Goal: Information Seeking & Learning: Check status

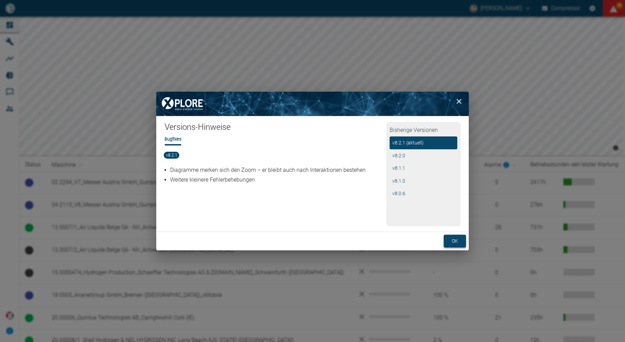
click at [456, 242] on button "ok" at bounding box center [455, 241] width 22 height 13
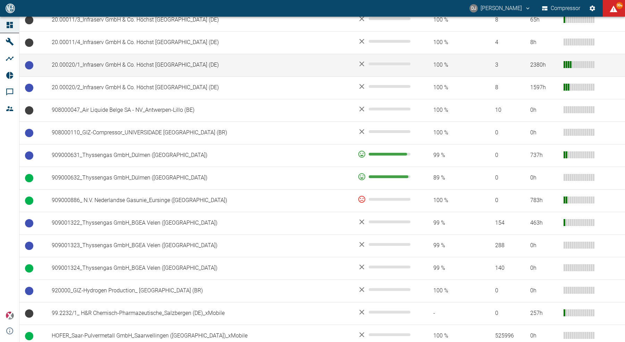
scroll to position [480, 0]
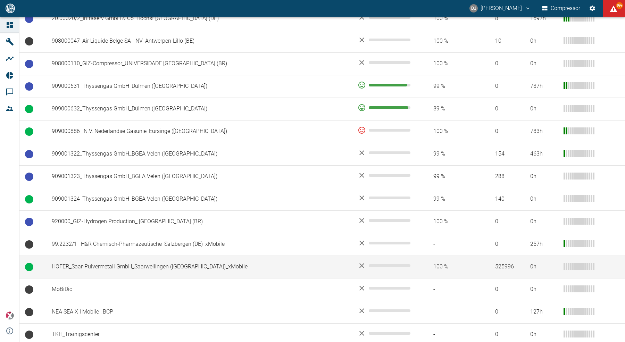
click at [153, 264] on td "HOFER_Saar-Pulvermetall GmbH_Saarwellingen (DE)_xMobile" at bounding box center [199, 266] width 306 height 23
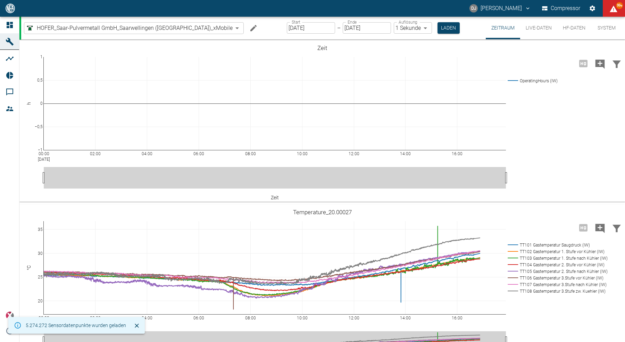
click at [566, 28] on button "HF-Daten" at bounding box center [574, 28] width 34 height 23
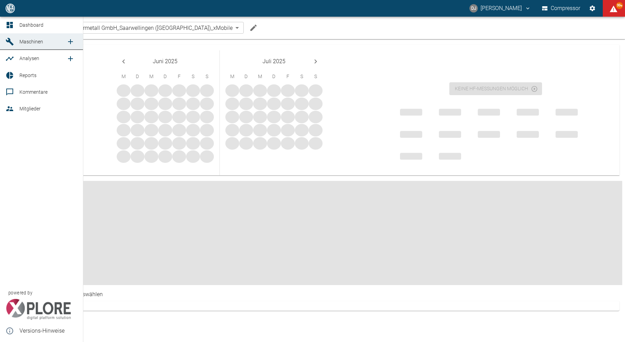
click at [11, 27] on icon at bounding box center [10, 25] width 6 height 6
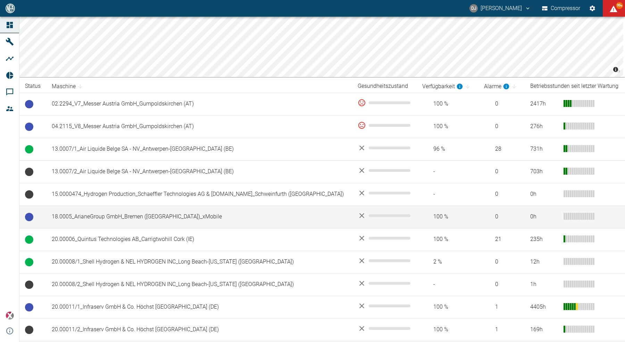
scroll to position [124, 0]
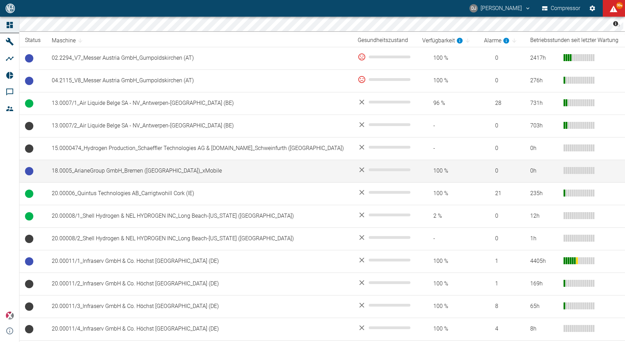
click at [140, 168] on td "18.0005_ArianeGroup GmbH_Bremen ([GEOGRAPHIC_DATA])_xMobile" at bounding box center [199, 171] width 306 height 23
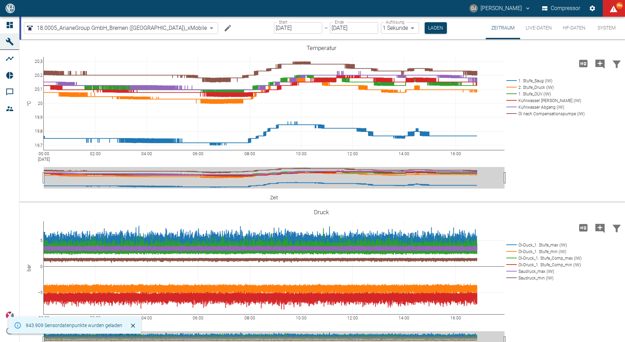
click at [569, 32] on button "HF-Daten" at bounding box center [574, 28] width 34 height 23
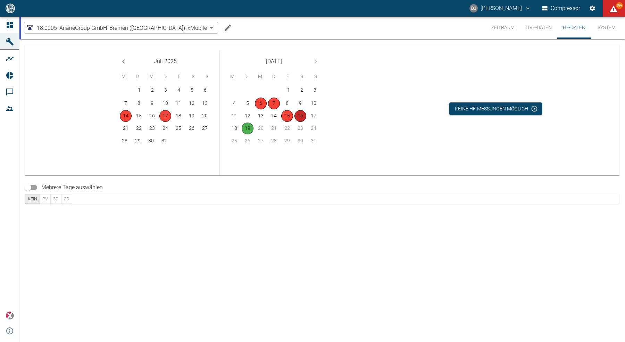
click at [301, 117] on button "16" at bounding box center [300, 116] width 12 height 12
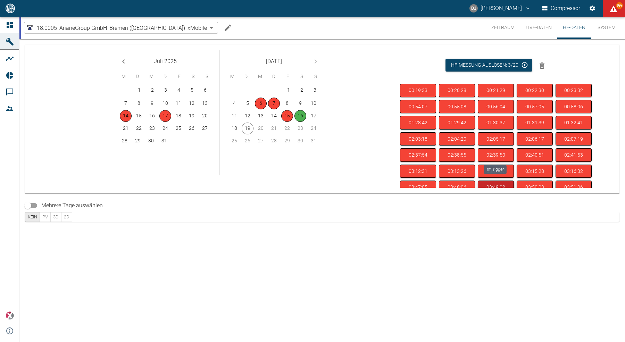
click at [494, 153] on button "02:39:50" at bounding box center [496, 155] width 36 height 14
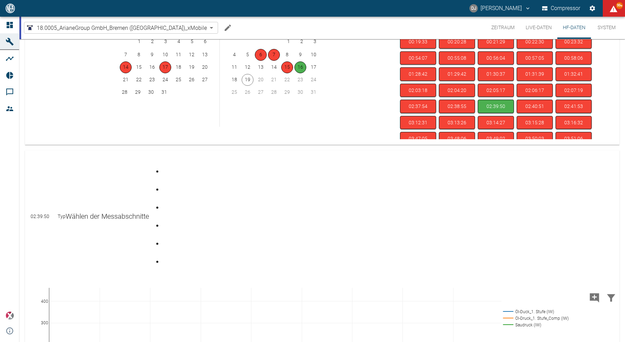
scroll to position [87, 0]
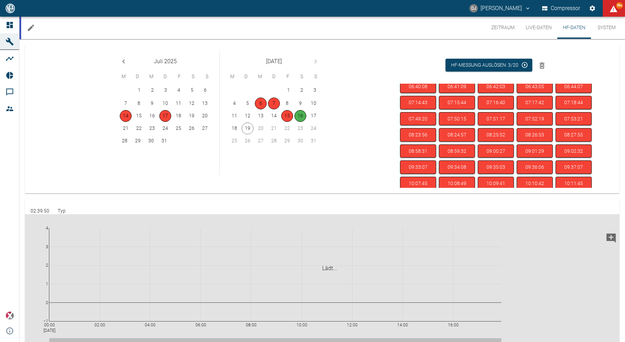
scroll to position [256, 0]
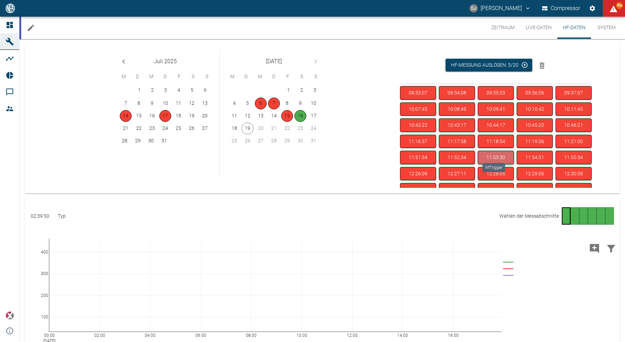
click at [490, 151] on button "11:53:30" at bounding box center [496, 158] width 36 height 14
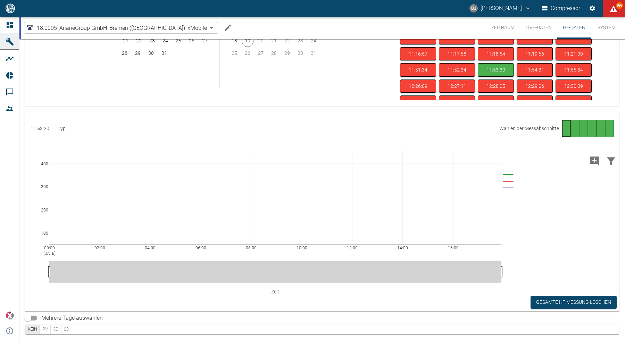
scroll to position [85, 0]
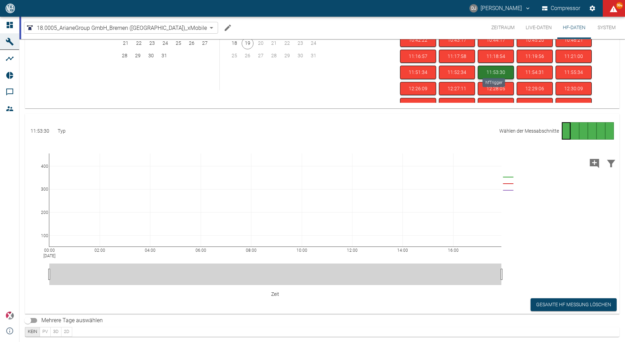
click at [488, 66] on button "11:53:30" at bounding box center [496, 73] width 36 height 14
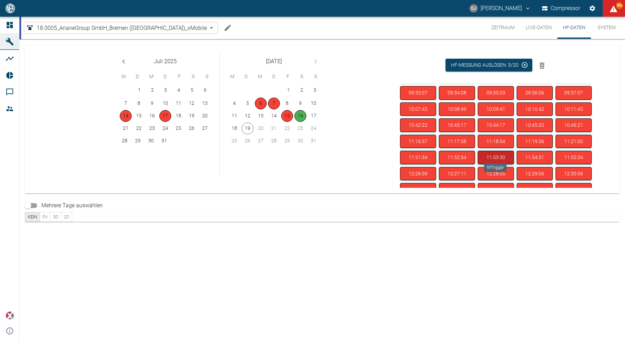
scroll to position [0, 0]
click at [492, 152] on button "11:53:30" at bounding box center [496, 158] width 36 height 14
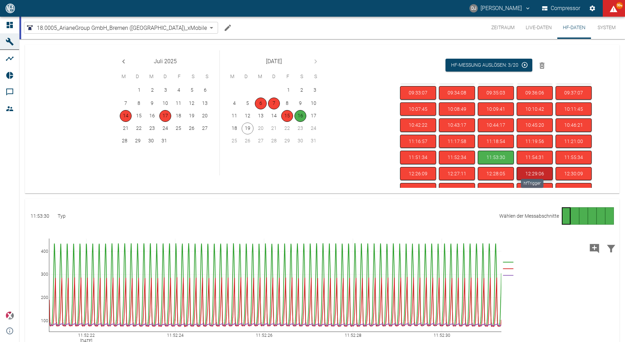
click at [527, 167] on button "12:29:06" at bounding box center [534, 174] width 36 height 14
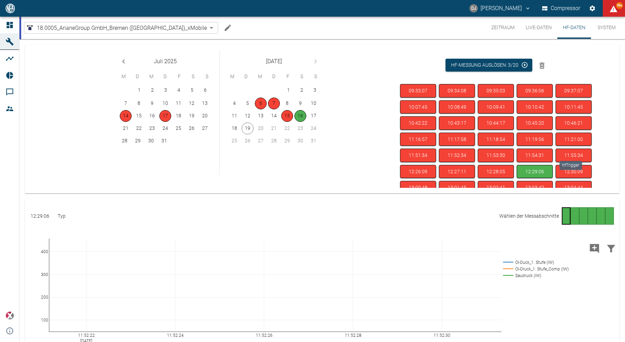
scroll to position [87, 0]
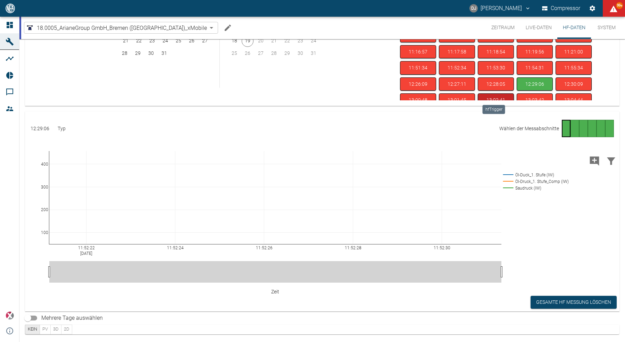
click at [491, 95] on button "13:02:41" at bounding box center [496, 100] width 36 height 14
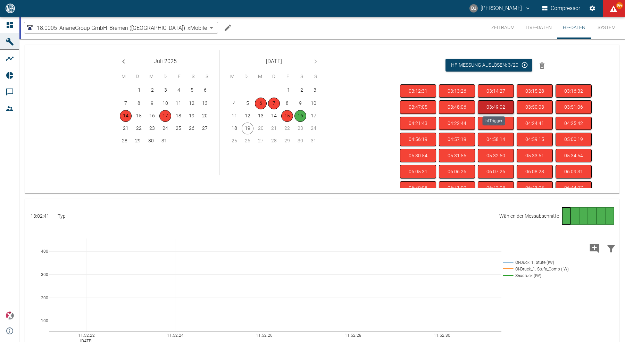
click at [498, 107] on button "03:49:02" at bounding box center [496, 107] width 36 height 14
click at [455, 122] on button "04:22:44" at bounding box center [457, 124] width 36 height 14
click at [368, 83] on div "Juli 2025 M D M D F S S 1 2 3 4 5 6 7 8 9 10 11 12 13 14 15 16 17 18 19 20 21 2…" at bounding box center [216, 119] width 355 height 149
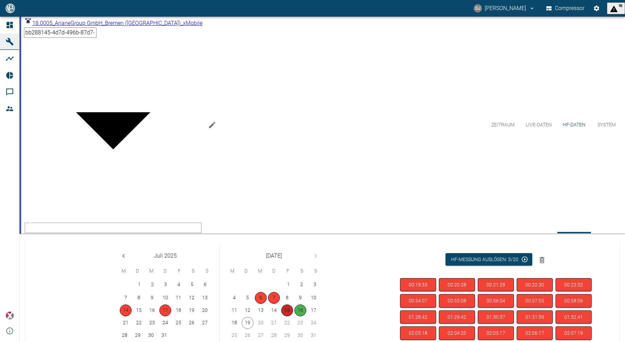
click at [285, 304] on button "15" at bounding box center [287, 310] width 12 height 12
click at [301, 304] on button "16" at bounding box center [300, 310] width 12 height 12
click at [501, 27] on button "Zeitraum" at bounding box center [503, 125] width 34 height 217
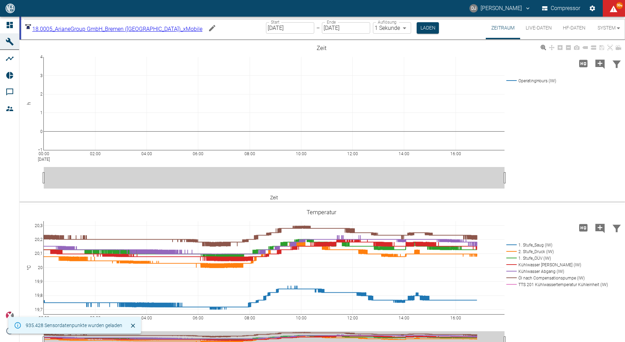
click at [538, 126] on div "00:00 Aug 19, 2025 02:00 04:00 06:00 08:00 10:00 12:00 14:00 16:00 −1 0 1 2 3 4…" at bounding box center [321, 121] width 604 height 156
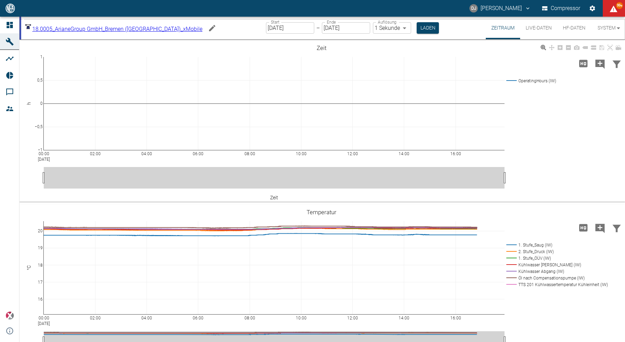
click at [532, 144] on div "00:00 Aug 19, 2025 02:00 04:00 06:00 08:00 10:00 12:00 14:00 16:00 −1 −0,5 0 0,…" at bounding box center [321, 121] width 604 height 156
click at [571, 29] on button "HF-Daten" at bounding box center [574, 28] width 34 height 23
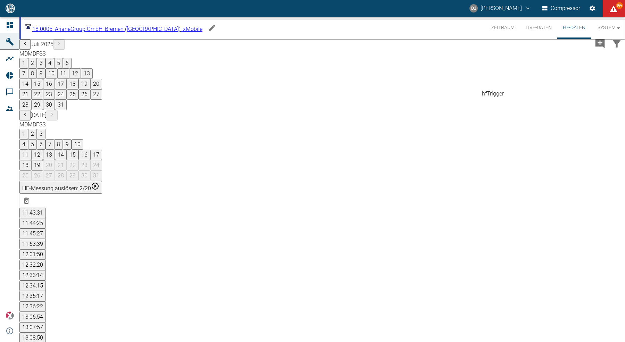
scroll to position [89, 0]
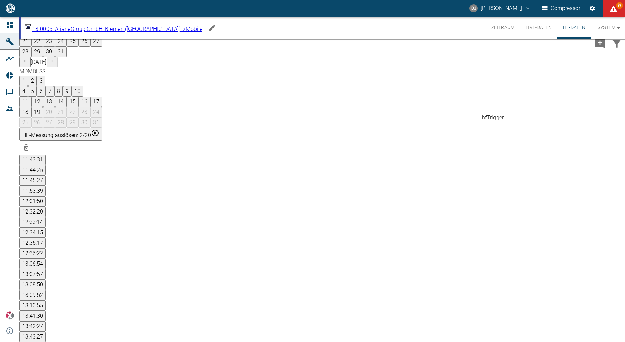
click at [534, 122] on div "hfTrigger" at bounding box center [531, 118] width 22 height 8
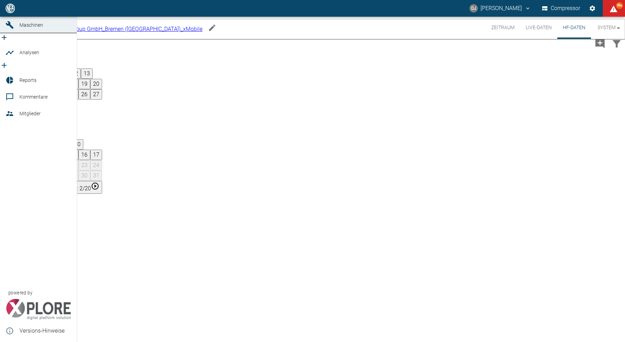
click at [6, 12] on icon at bounding box center [10, 8] width 8 height 8
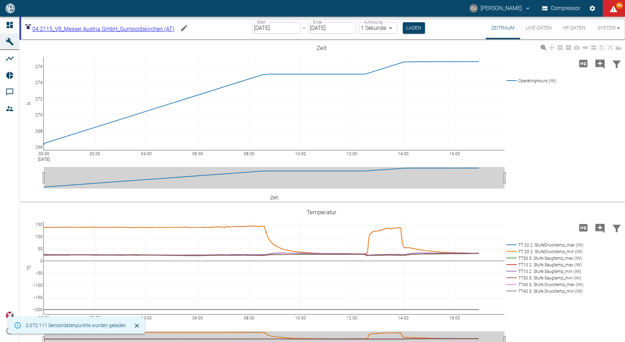
click at [570, 29] on button "HF-Daten" at bounding box center [574, 28] width 34 height 23
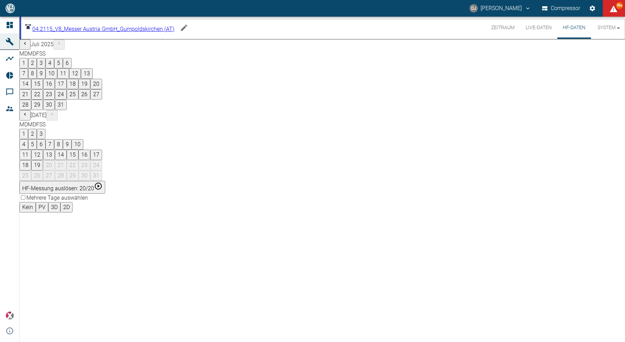
click at [37, 139] on button "5" at bounding box center [32, 144] width 9 height 10
click at [46, 218] on button "06:20:18" at bounding box center [32, 223] width 26 height 10
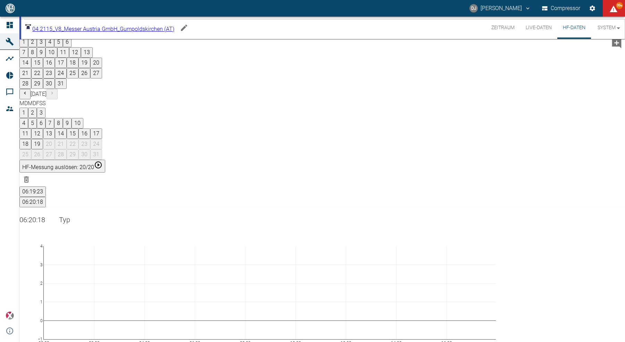
scroll to position [59, 0]
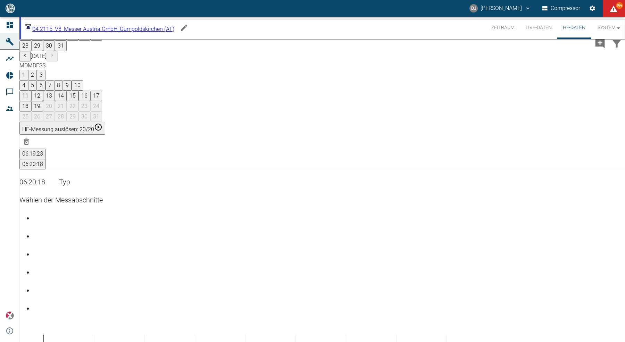
click at [46, 149] on button "06:19:23" at bounding box center [32, 154] width 26 height 10
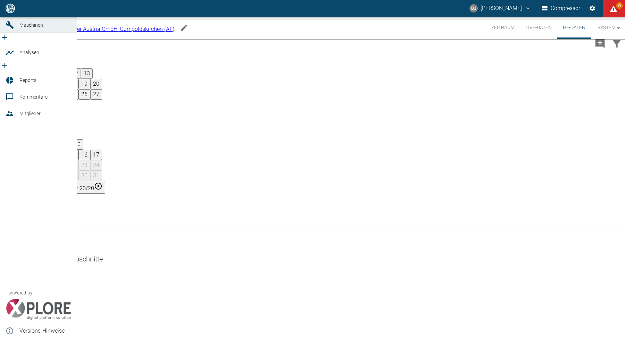
click at [9, 17] on link "Dashboard" at bounding box center [38, 8] width 77 height 17
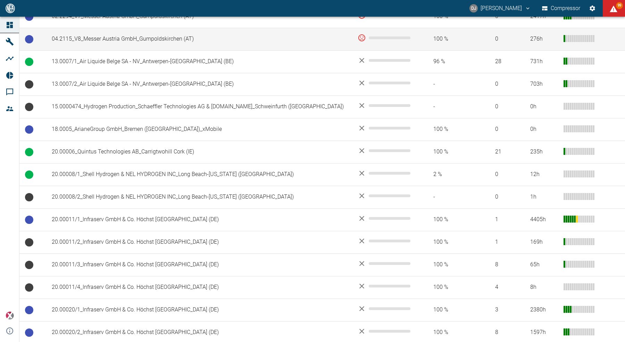
scroll to position [266, 0]
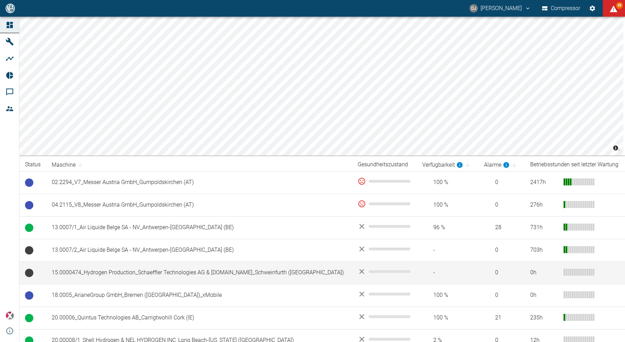
scroll to position [2, 0]
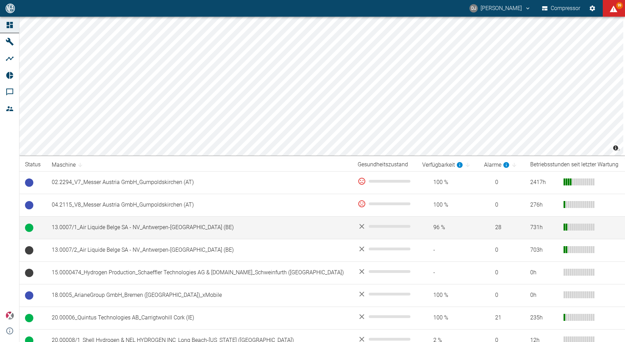
scroll to position [170, 0]
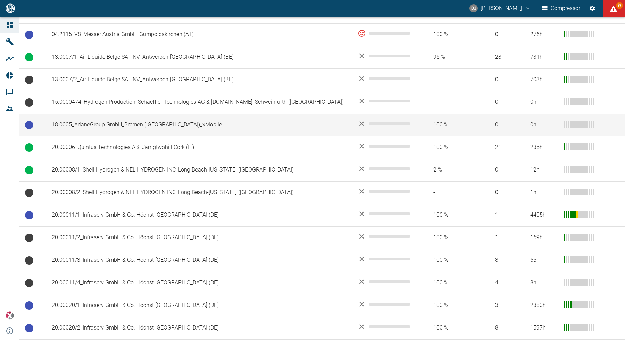
click at [126, 122] on td "18.0005_ArianeGroup GmbH_Bremen (DE)_xMobile" at bounding box center [199, 125] width 306 height 23
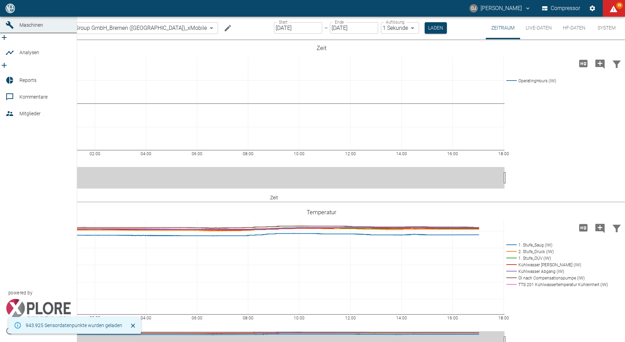
click at [9, 12] on icon at bounding box center [10, 8] width 8 height 8
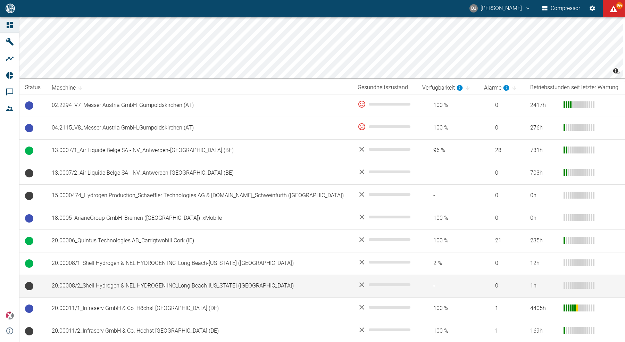
scroll to position [94, 0]
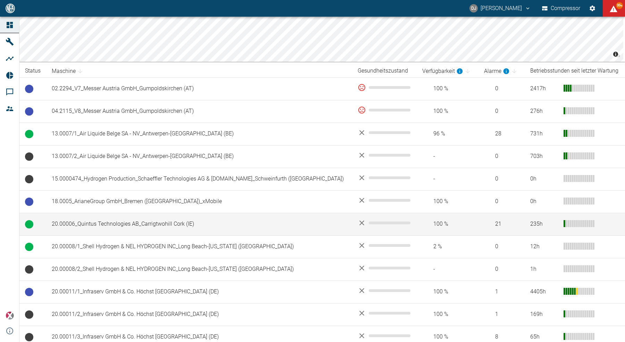
click at [108, 229] on td "20.00006_Quintus Technologies AB_Carrigtwohill Cork (IE)" at bounding box center [199, 224] width 306 height 23
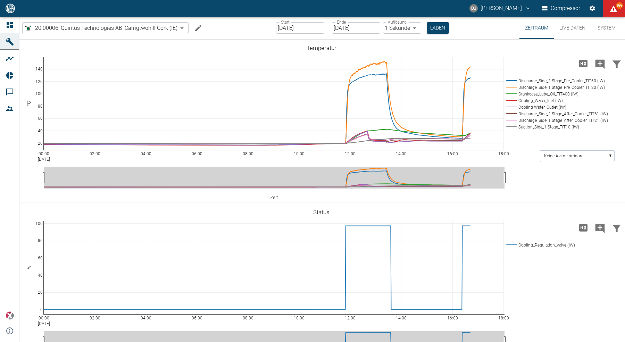
click at [611, 29] on button "System" at bounding box center [606, 28] width 31 height 23
click at [609, 28] on button "System" at bounding box center [606, 28] width 31 height 23
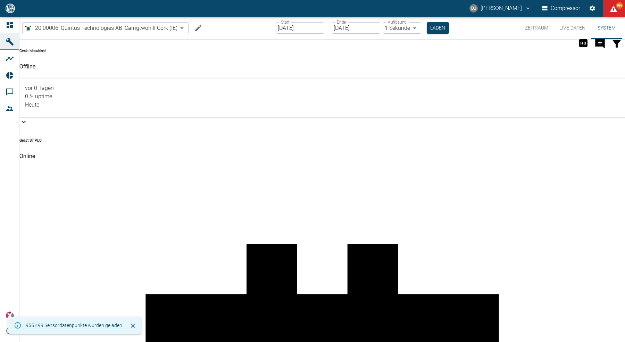
click at [571, 27] on button "Live-Daten" at bounding box center [572, 28] width 37 height 23
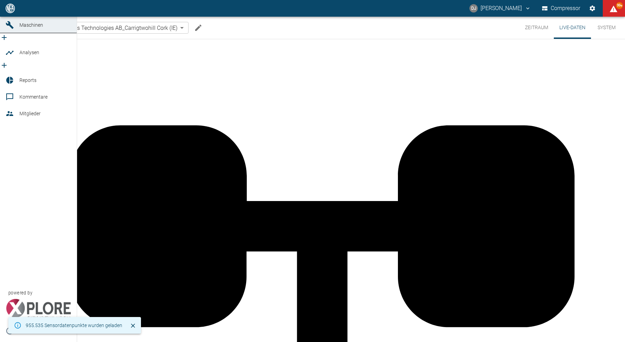
click at [6, 12] on icon at bounding box center [10, 8] width 8 height 8
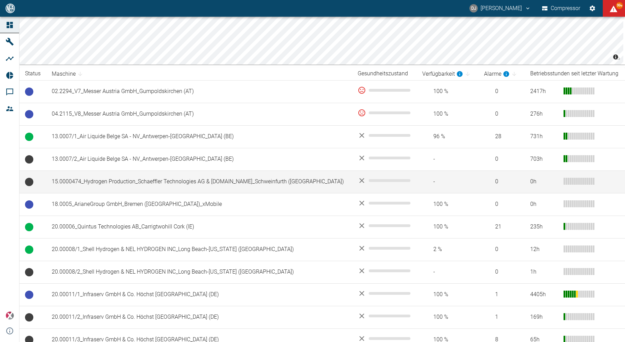
scroll to position [91, 0]
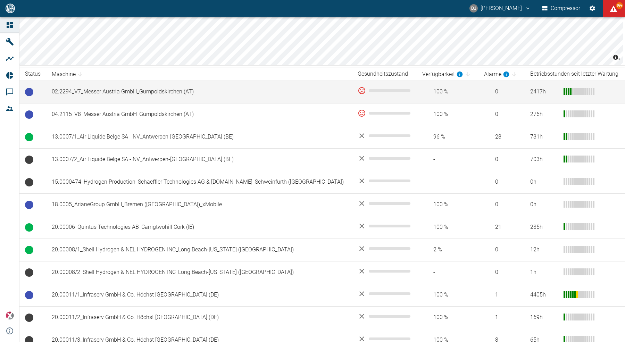
click at [117, 97] on td "02.2294_V7_Messer Austria GmbH_Gumpoldskirchen (AT)" at bounding box center [199, 92] width 306 height 23
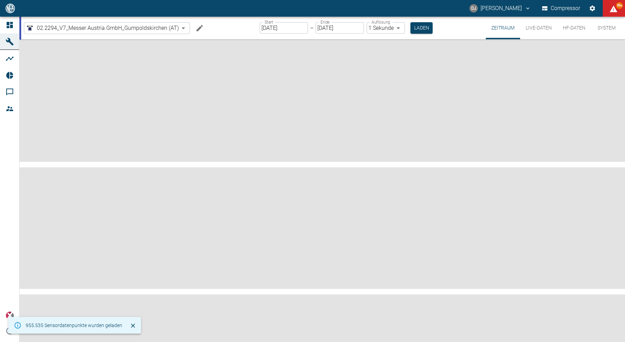
click at [573, 29] on button "HF-Daten" at bounding box center [574, 28] width 34 height 23
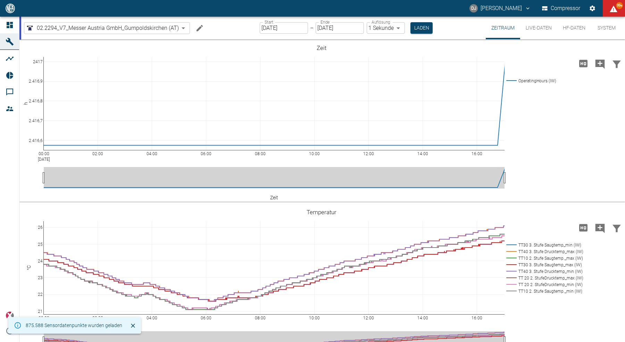
click at [580, 27] on button "HF-Daten" at bounding box center [574, 28] width 34 height 23
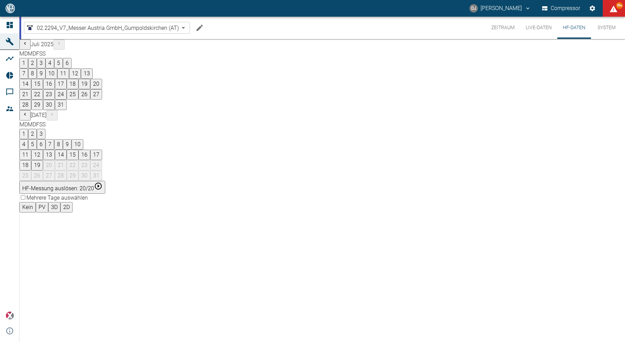
click at [28, 46] on icon "Previous month" at bounding box center [25, 44] width 6 height 6
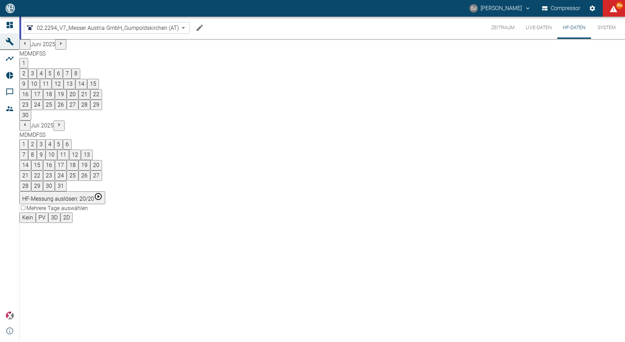
click at [28, 46] on icon "Previous month" at bounding box center [25, 44] width 6 height 6
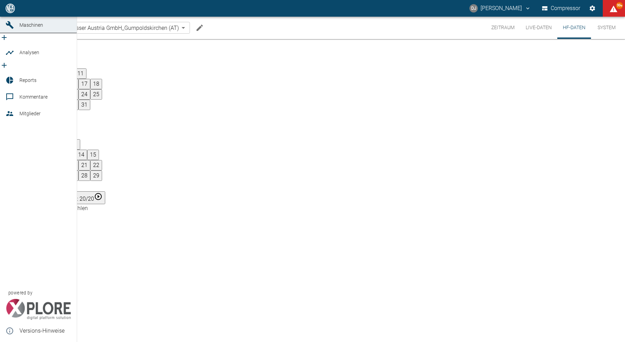
click at [7, 11] on icon at bounding box center [10, 8] width 6 height 6
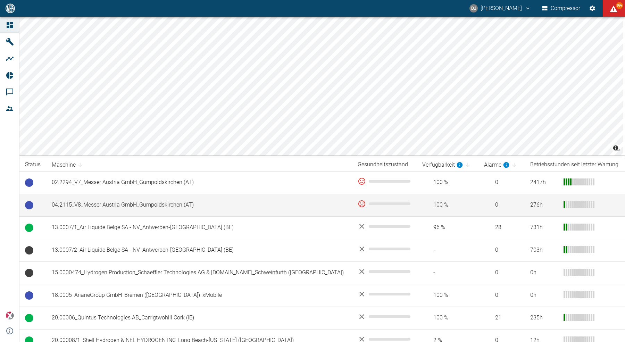
click at [123, 201] on td "04.2115_V8_Messer Austria GmbH_Gumpoldskirchen (AT)" at bounding box center [199, 205] width 306 height 23
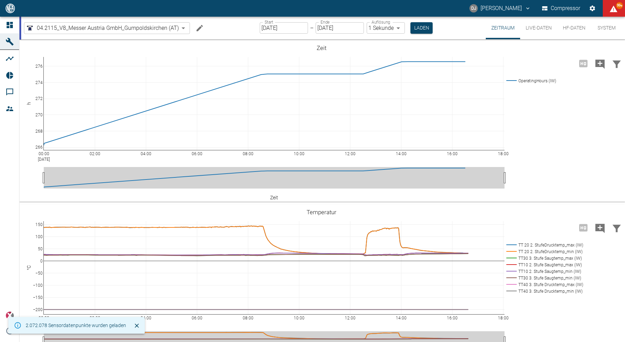
click at [566, 27] on button "HF-Daten" at bounding box center [574, 28] width 34 height 23
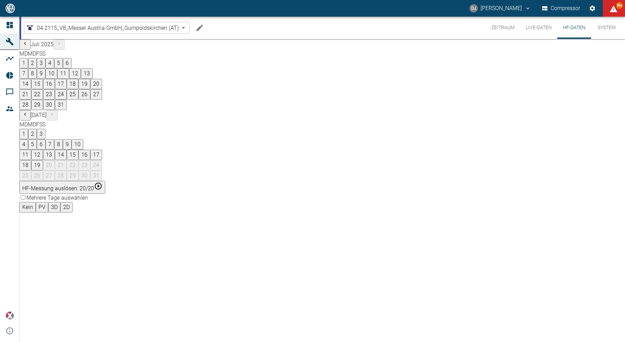
click at [37, 139] on button "5" at bounding box center [32, 144] width 9 height 10
click at [46, 218] on button "06:20:18" at bounding box center [32, 223] width 26 height 10
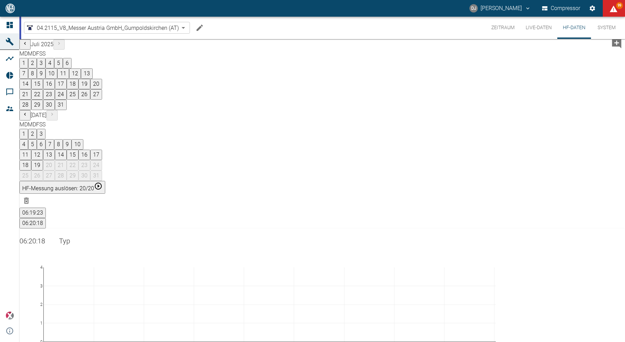
click at [377, 137] on div "Juli 2025 M D M D F S S 1 2 3 4 5 6 7 8 9 10 11 12 13 14 15 16 17 18 19 20 21 2…" at bounding box center [321, 110] width 605 height 142
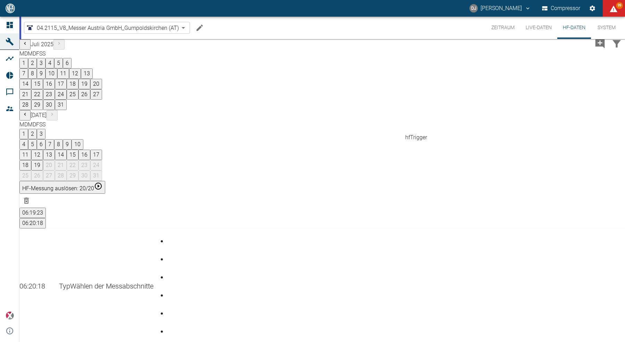
click at [46, 208] on button "06:19:23" at bounding box center [32, 213] width 26 height 10
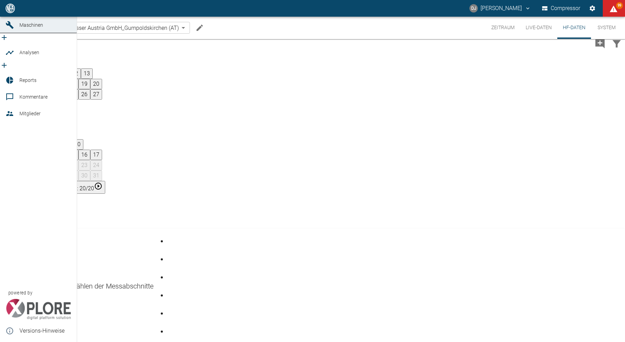
click at [14, 12] on div at bounding box center [11, 8] width 10 height 8
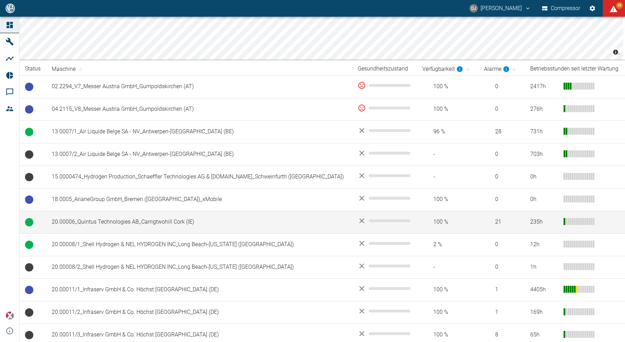
scroll to position [131, 0]
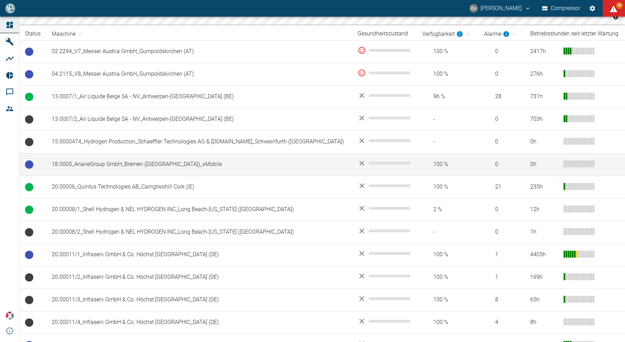
click at [133, 165] on td "18.0005_ArianeGroup GmbH_Bremen (DE)_xMobile" at bounding box center [199, 164] width 306 height 23
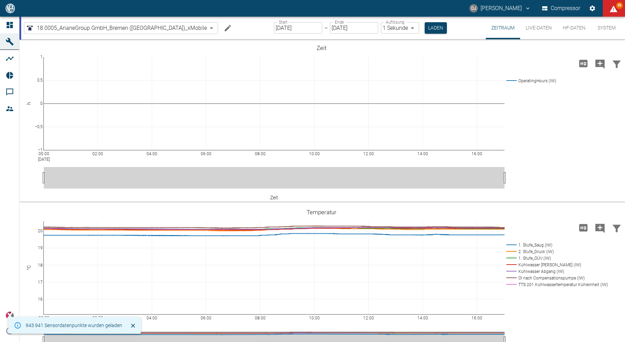
click at [573, 31] on button "HF-Daten" at bounding box center [574, 28] width 34 height 23
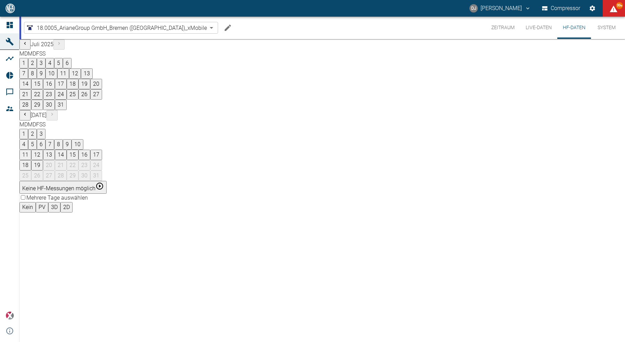
click at [78, 150] on button "15" at bounding box center [73, 155] width 12 height 10
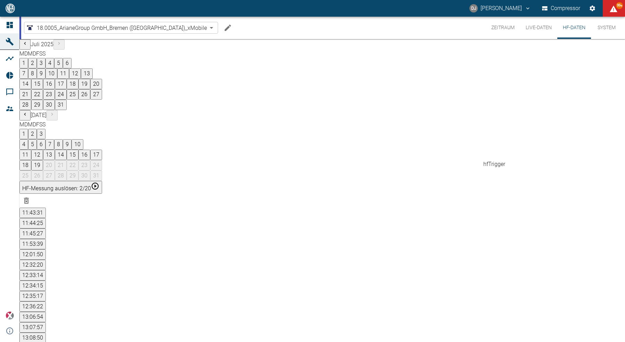
click at [502, 164] on div "hfTrigger" at bounding box center [493, 160] width 22 height 8
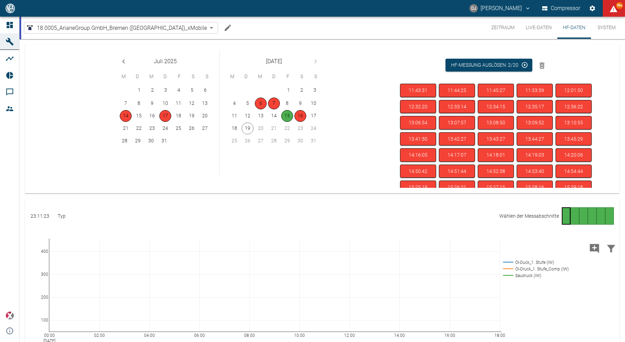
scroll to position [242, 0]
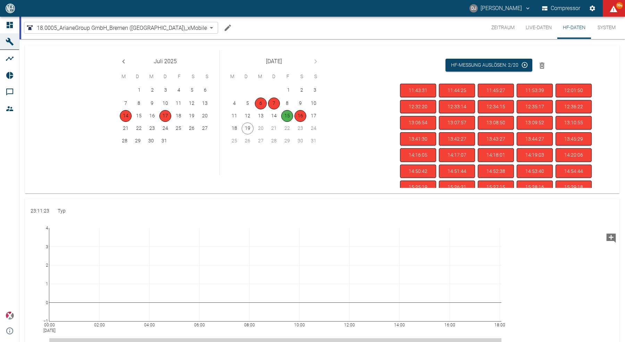
click at [497, 27] on button "Zeitraum" at bounding box center [503, 28] width 34 height 22
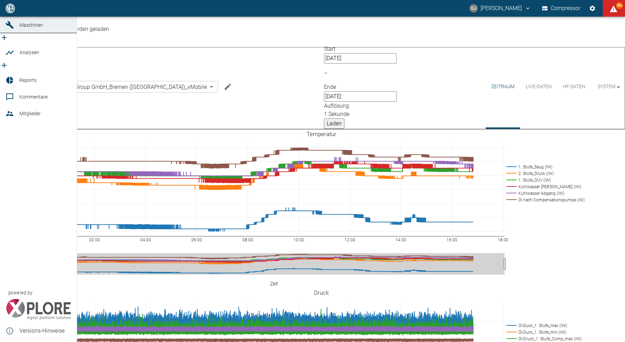
click at [7, 11] on icon at bounding box center [10, 8] width 6 height 6
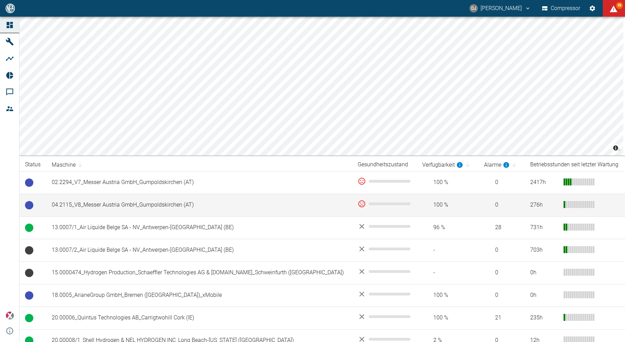
click at [83, 210] on td "04.2115_V8_Messer Austria GmbH_Gumpoldskirchen (AT)" at bounding box center [199, 205] width 306 height 23
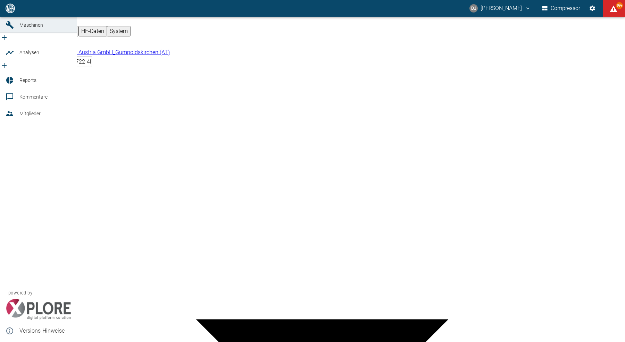
click at [6, 12] on icon at bounding box center [10, 8] width 8 height 8
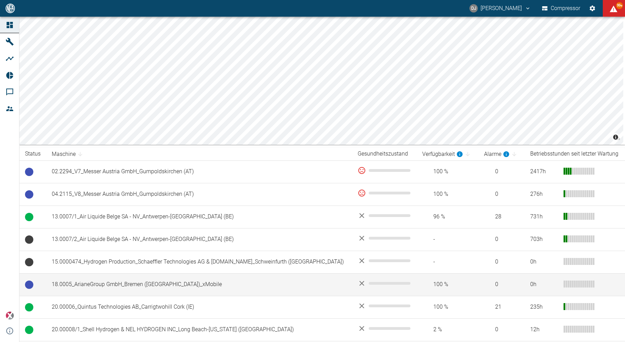
scroll to position [10, 0]
click at [142, 283] on td "18.0005_ArianeGroup GmbH_Bremen ([GEOGRAPHIC_DATA])_xMobile" at bounding box center [199, 285] width 306 height 23
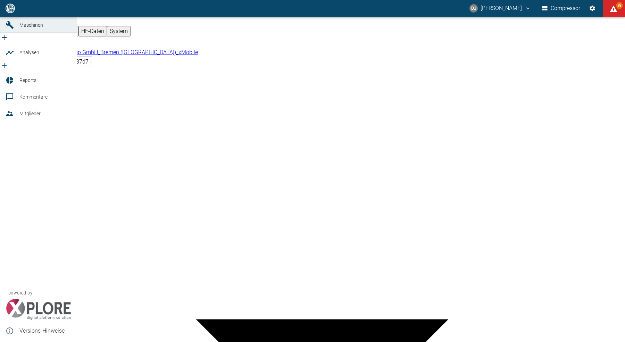
click at [5, 17] on link "Dashboard" at bounding box center [38, 8] width 77 height 17
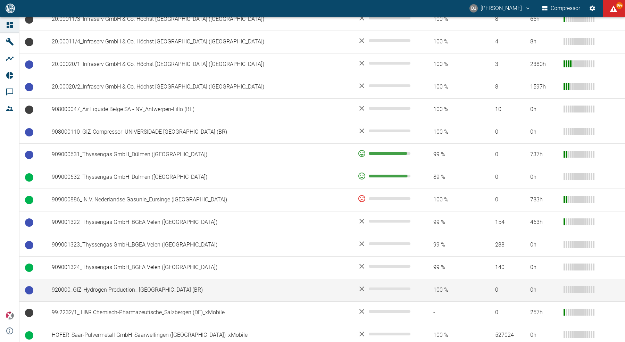
scroll to position [480, 0]
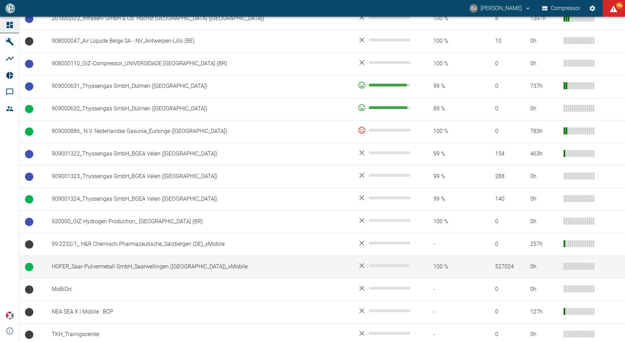
click at [132, 265] on td "HOFER_Saar-Pulvermetall GmbH_Saarwellingen (DE)_xMobile" at bounding box center [199, 266] width 306 height 23
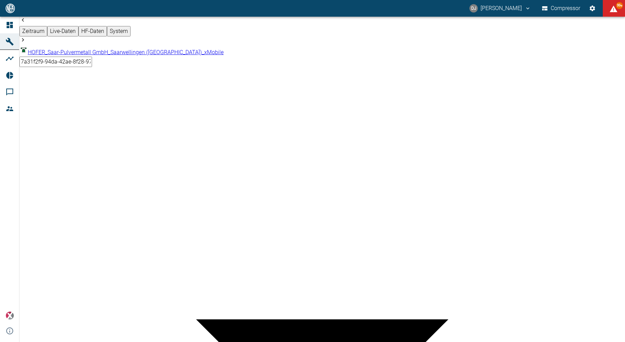
drag, startPoint x: 254, startPoint y: 258, endPoint x: 298, endPoint y: 257, distance: 43.7
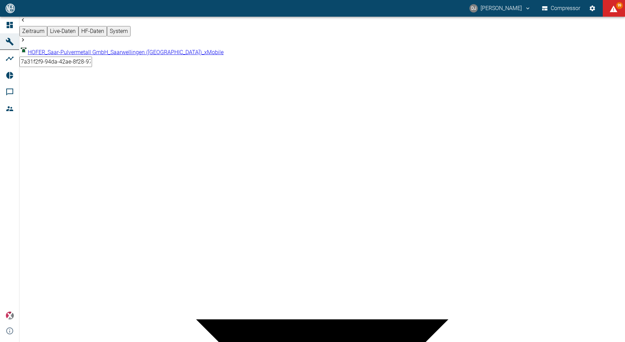
drag, startPoint x: 338, startPoint y: 200, endPoint x: 407, endPoint y: 199, distance: 68.4
drag, startPoint x: 240, startPoint y: 254, endPoint x: 278, endPoint y: 252, distance: 38.3
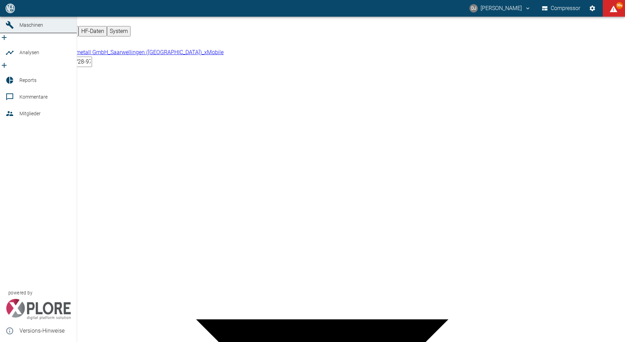
click at [8, 11] on icon at bounding box center [10, 8] width 6 height 6
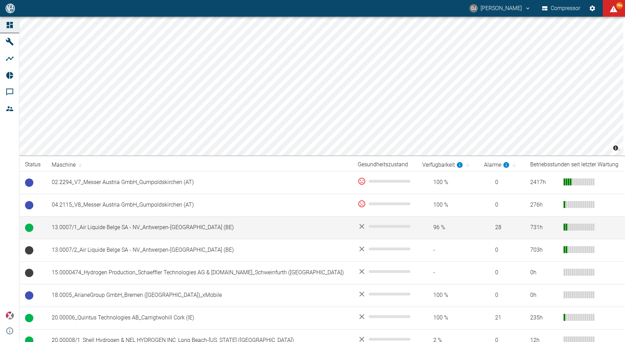
click at [177, 226] on td "13.0007/1_Air Liquide Belge SA - NV_Antwerpen-[GEOGRAPHIC_DATA] (BE)" at bounding box center [199, 227] width 306 height 23
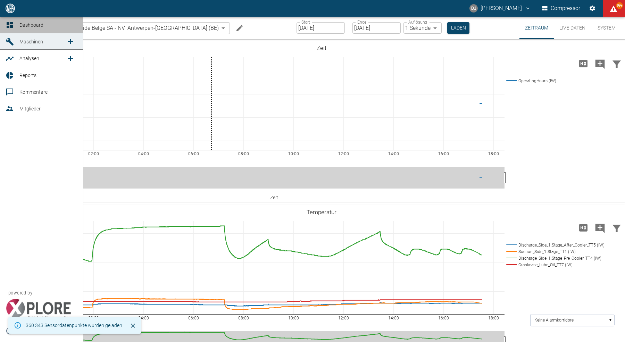
click at [7, 25] on icon at bounding box center [10, 25] width 8 height 8
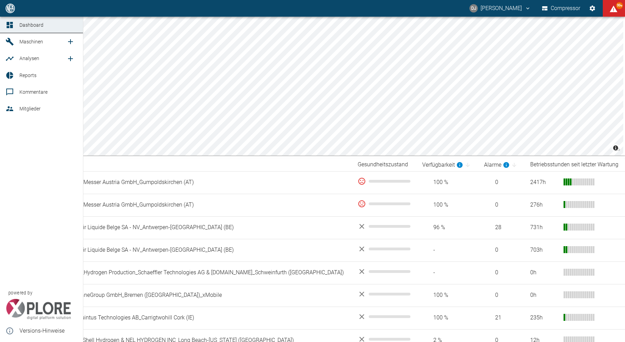
click at [13, 24] on icon at bounding box center [10, 25] width 8 height 8
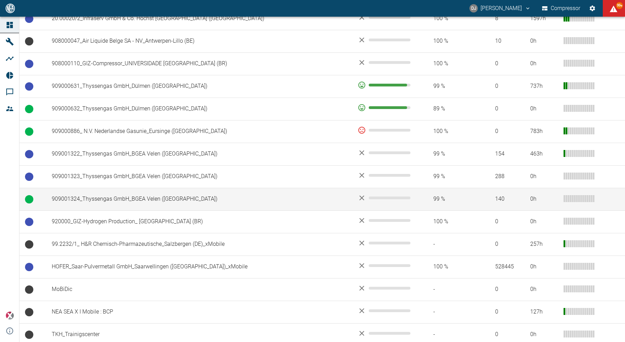
scroll to position [479, 0]
click at [126, 194] on td "909001324_Thyssengas GmbH_BGEA Velen (DE)" at bounding box center [199, 199] width 306 height 23
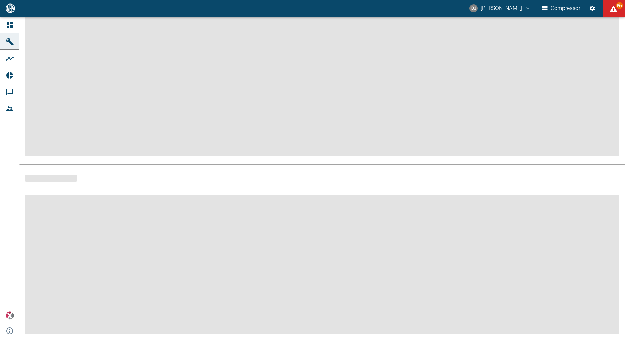
scroll to position [62, 0]
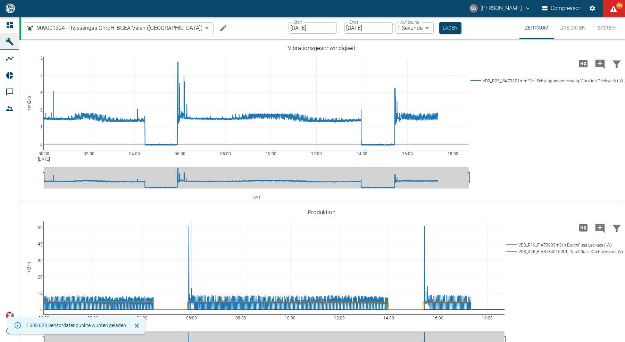
click at [219, 29] on icon "Machine bearbeiten" at bounding box center [223, 28] width 8 height 8
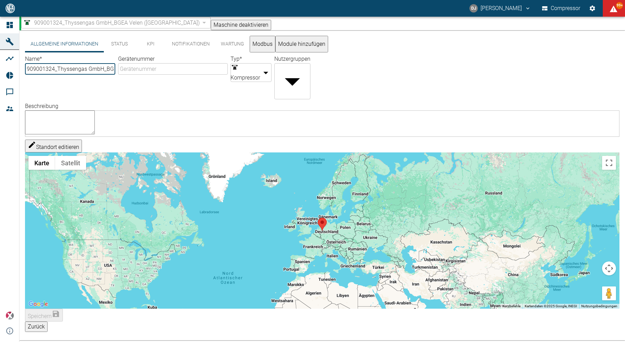
click at [151, 49] on button "KPI" at bounding box center [150, 44] width 31 height 17
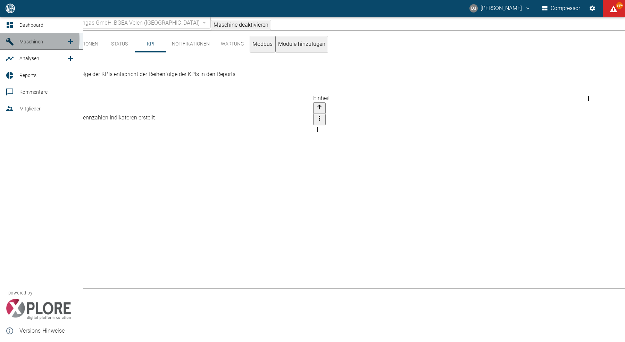
click at [3, 39] on link "Maschinen" at bounding box center [41, 41] width 83 height 17
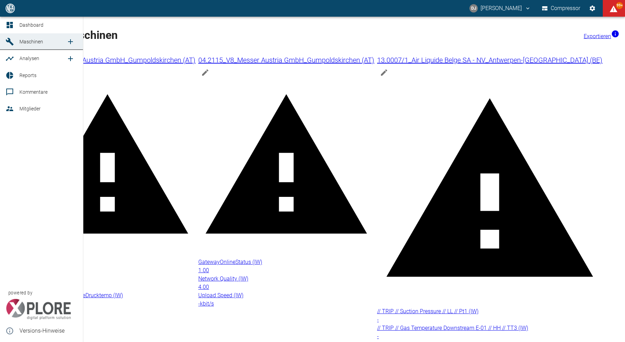
click at [10, 24] on icon at bounding box center [10, 25] width 6 height 6
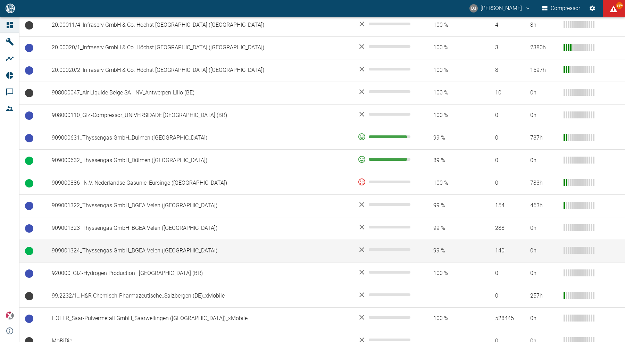
scroll to position [443, 0]
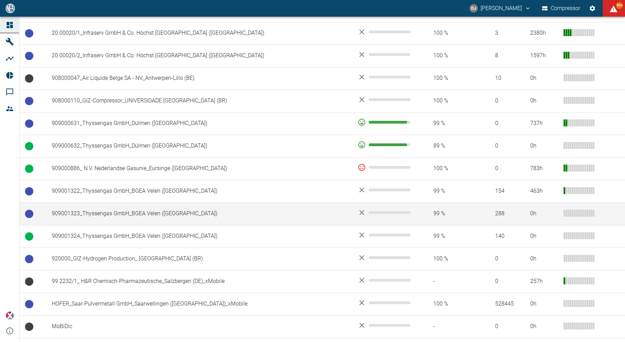
click at [127, 213] on td "909001323_Thyssengas GmbH_BGEA Velen (DE)" at bounding box center [199, 213] width 306 height 23
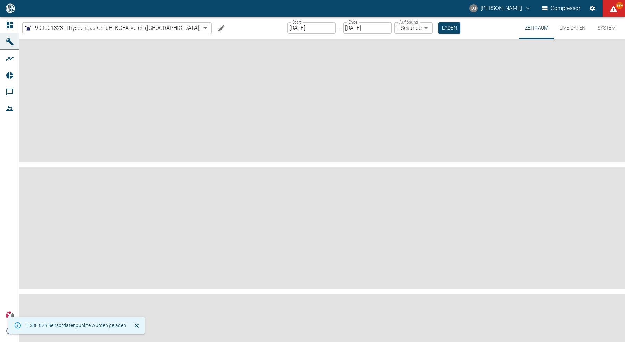
click at [217, 29] on icon "Machine bearbeiten" at bounding box center [221, 28] width 8 height 8
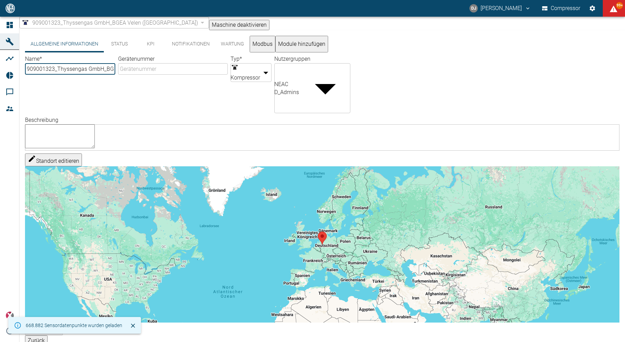
click at [154, 47] on button "KPI" at bounding box center [150, 44] width 31 height 17
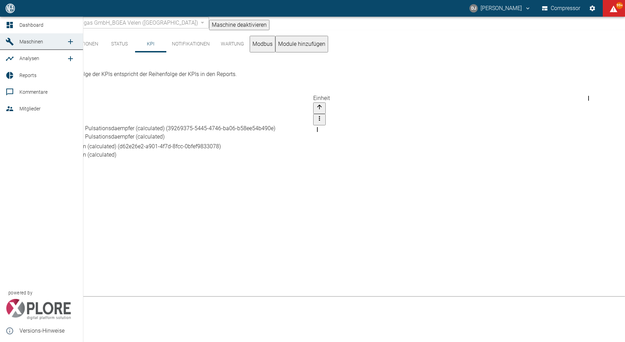
click at [12, 24] on icon at bounding box center [10, 25] width 8 height 8
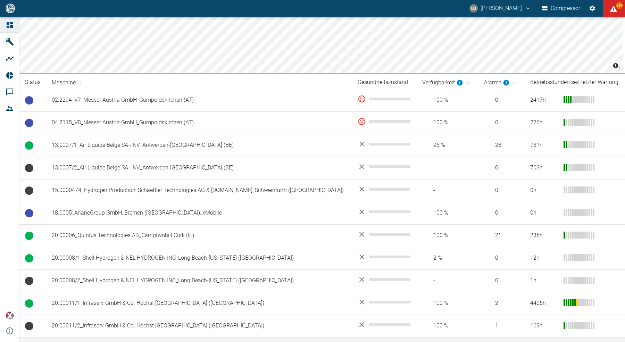
scroll to position [179, 0]
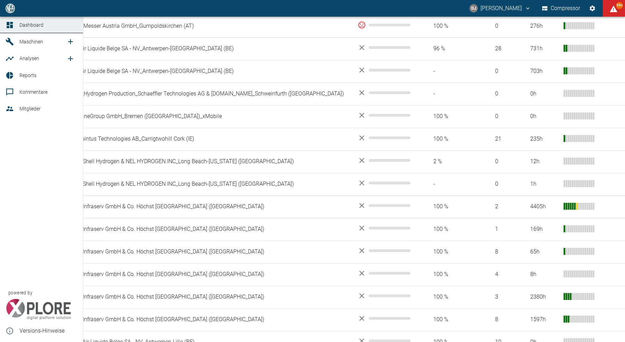
click at [18, 77] on link "Reports" at bounding box center [41, 75] width 83 height 17
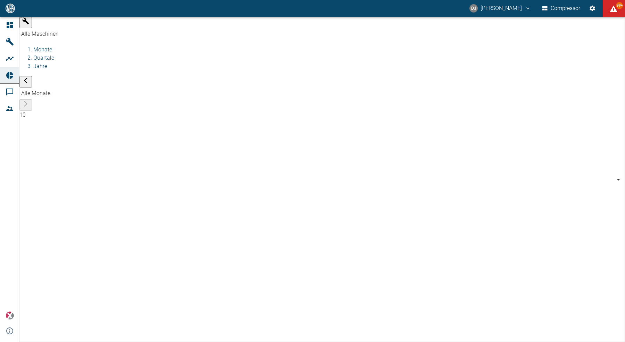
click at [75, 27] on body "DJ David Jasper Compressor 99+ Dashboard Maschinen Analysen Reports Kommentare …" at bounding box center [312, 171] width 625 height 342
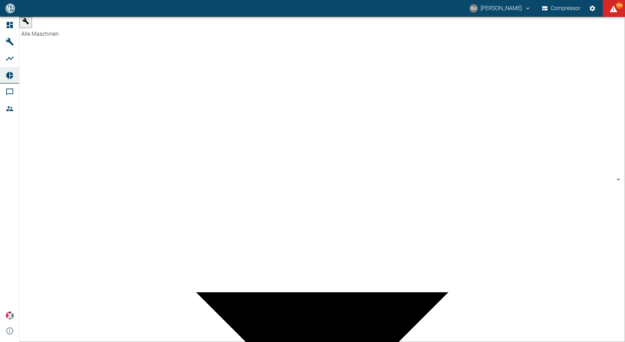
scroll to position [263, 0]
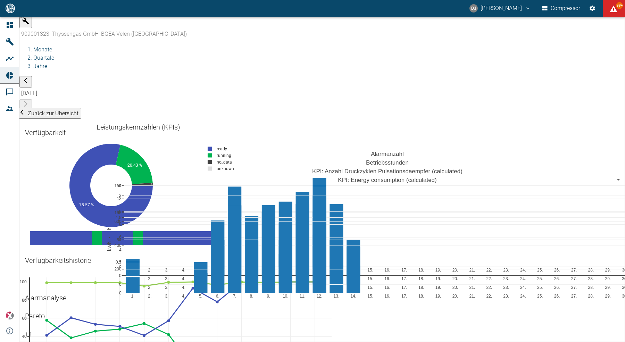
click at [29, 25] on icon "button" at bounding box center [25, 21] width 7 height 7
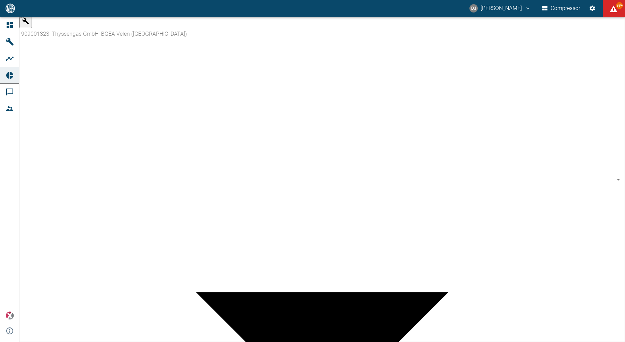
scroll to position [298, 0]
type input "259bb4d1-24a0-4d0a-9cdd-a1b37587fdca"
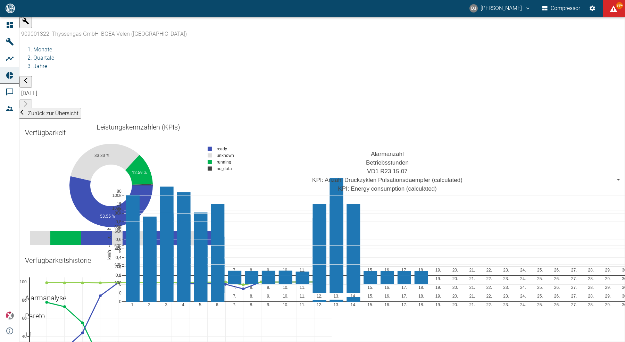
click at [96, 249] on div "Verfügbarkeitshistorie 3 4 5 6 7 8 9 10 11 12 13 14 15 16 17 18 0 20 40 60 80 1…" at bounding box center [57, 264] width 77 height 31
drag, startPoint x: 109, startPoint y: 151, endPoint x: 76, endPoint y: 149, distance: 33.8
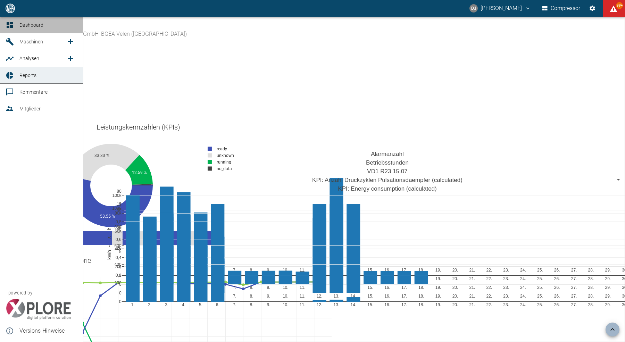
click at [15, 28] on div at bounding box center [11, 25] width 10 height 8
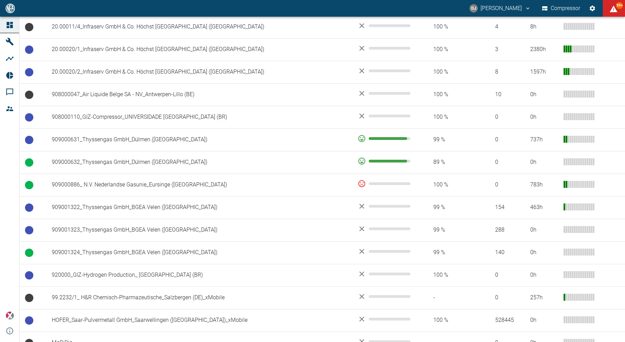
scroll to position [459, 0]
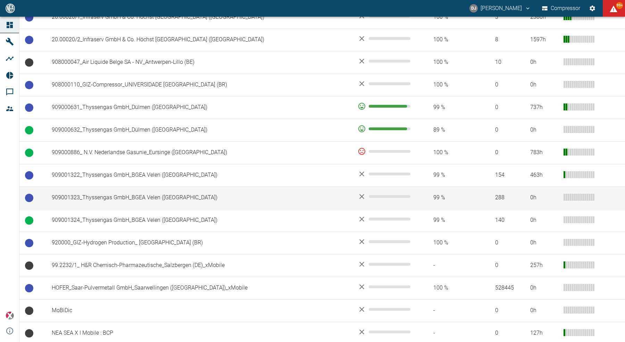
click at [145, 196] on td "909001323_Thyssengas GmbH_BGEA Velen (DE)" at bounding box center [199, 197] width 306 height 23
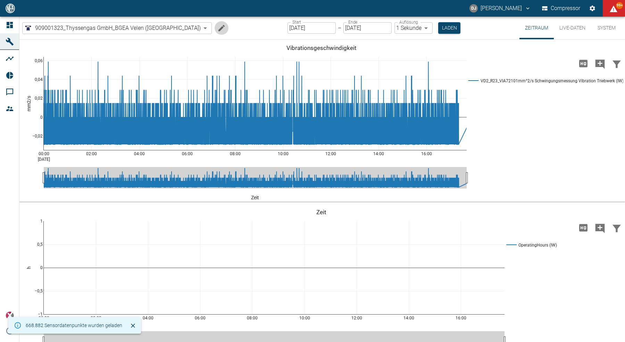
click at [217, 29] on icon "Machine bearbeiten" at bounding box center [221, 28] width 8 height 8
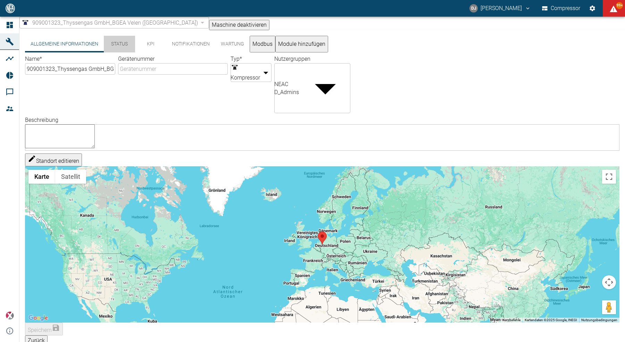
click at [123, 49] on button "Status" at bounding box center [119, 44] width 31 height 17
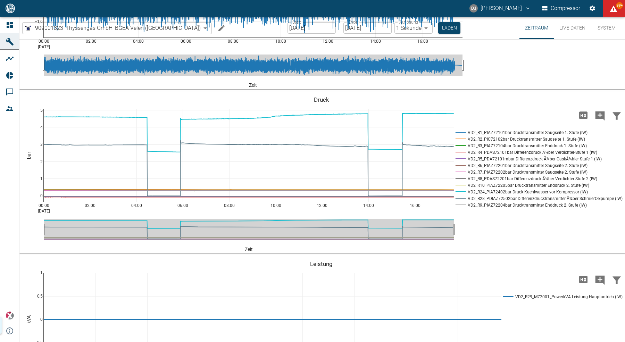
scroll to position [603, 0]
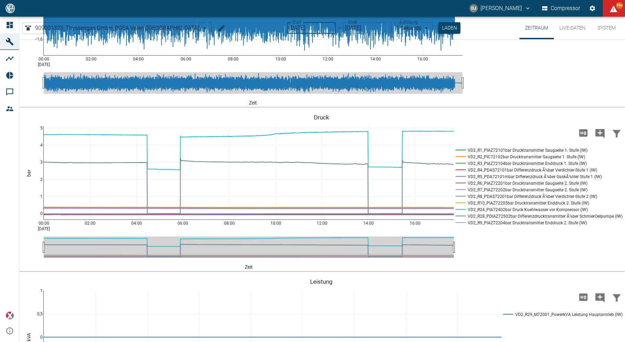
click at [291, 26] on input "19.08.2025" at bounding box center [311, 27] width 48 height 11
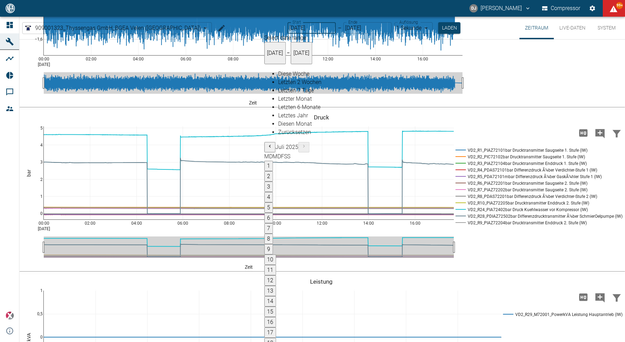
type input "01.08.2025"
type input "2min"
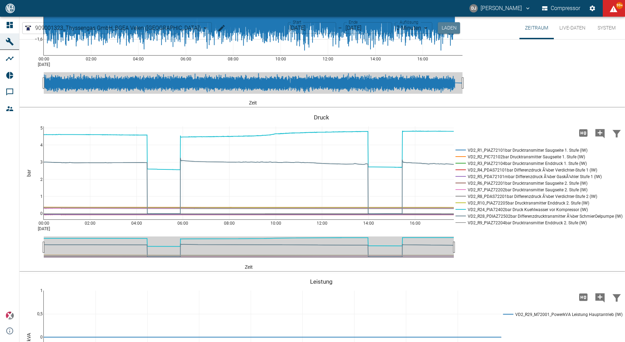
drag, startPoint x: 427, startPoint y: 27, endPoint x: 419, endPoint y: 103, distance: 76.1
click at [438, 27] on button "Laden" at bounding box center [449, 27] width 22 height 11
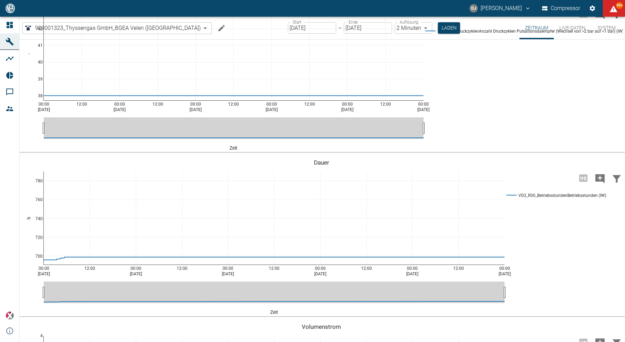
scroll to position [965, 0]
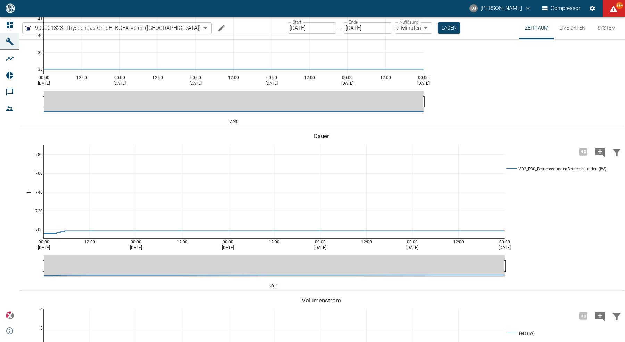
click at [300, 29] on input "01.08.2025" at bounding box center [312, 27] width 48 height 11
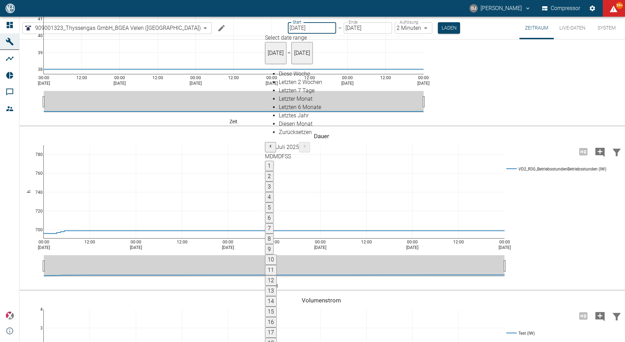
type input "19.08.2025"
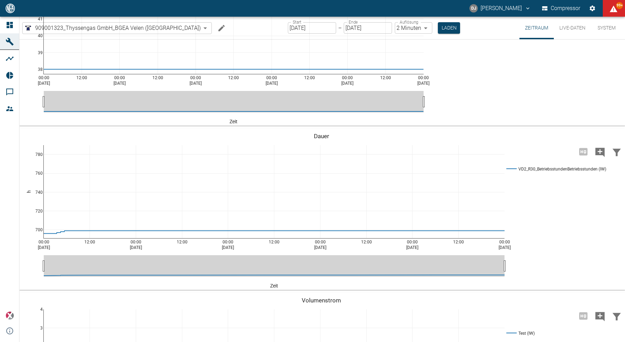
click at [438, 26] on button "Laden" at bounding box center [449, 27] width 22 height 11
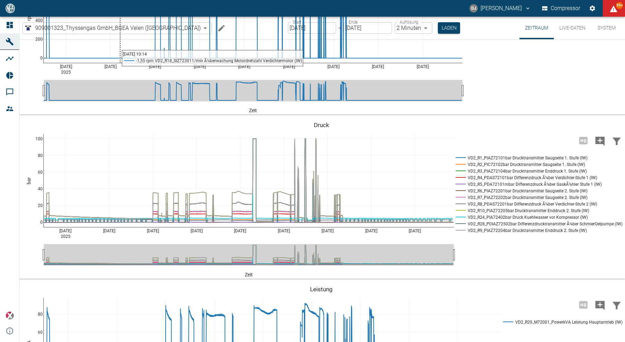
scroll to position [645, 0]
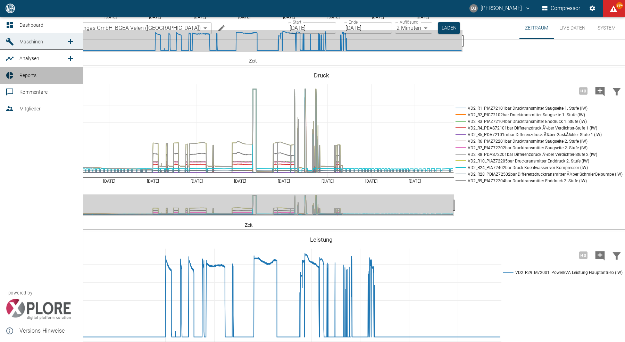
click at [9, 73] on icon at bounding box center [9, 75] width 7 height 7
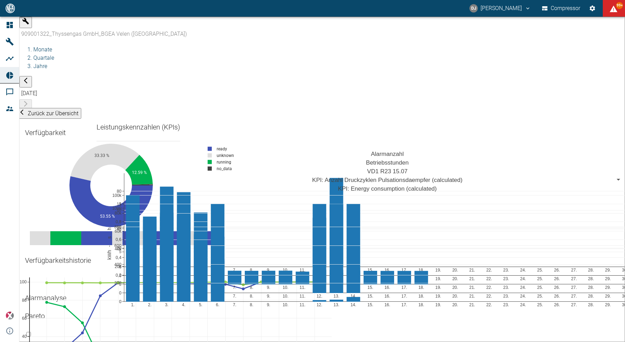
click at [96, 249] on div "Verfügbarkeitshistorie 3 4 5 6 7 8 9 10 11 12 13 14 15 16 17 18 0 20 40 60 80 1…" at bounding box center [57, 264] width 77 height 31
drag, startPoint x: 458, startPoint y: 213, endPoint x: 150, endPoint y: 210, distance: 308.2
click at [26, 24] on icon "button" at bounding box center [26, 21] width 6 height 6
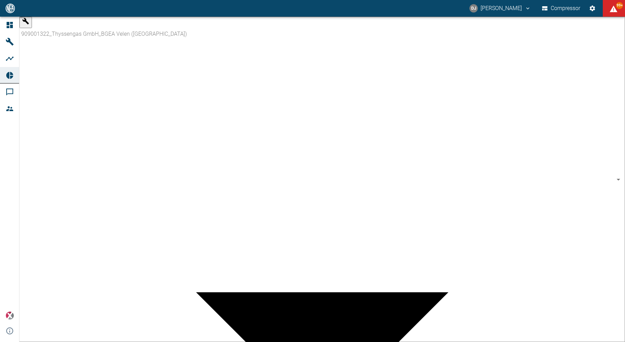
scroll to position [286, 0]
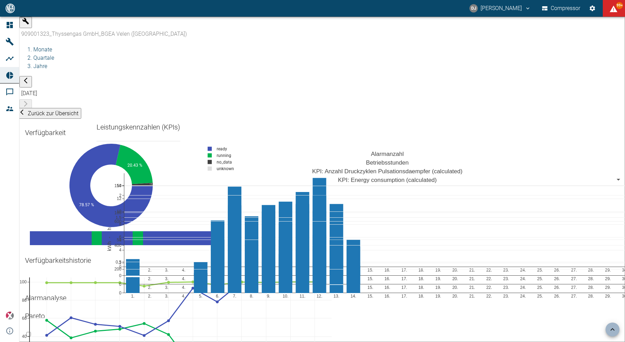
scroll to position [297, 0]
click at [29, 25] on icon "button" at bounding box center [25, 21] width 7 height 7
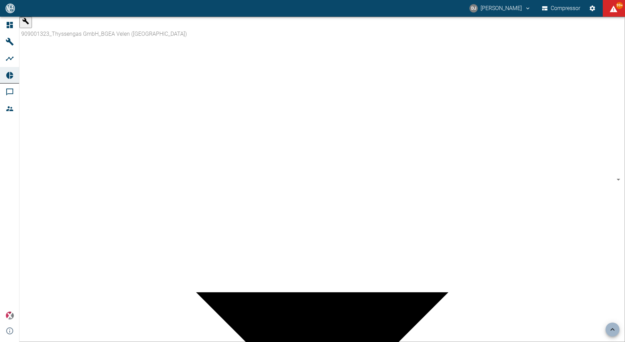
scroll to position [298, 0]
type input "259bb4d1-24a0-4d0a-9cdd-a1b37587fdca"
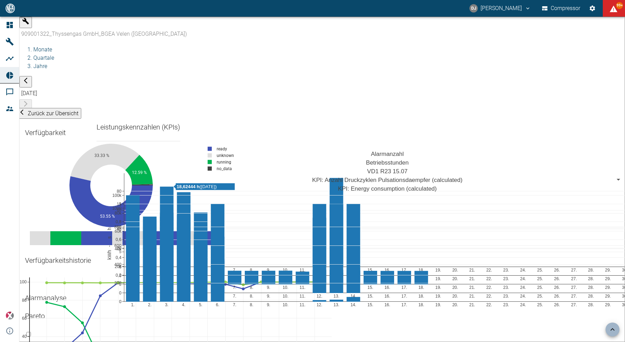
scroll to position [304, 0]
click at [49, 28] on div "909001322_Thyssengas GmbH_BGEA Velen ([GEOGRAPHIC_DATA])" at bounding box center [328, 34] width 618 height 12
click at [26, 24] on icon "button" at bounding box center [26, 21] width 6 height 6
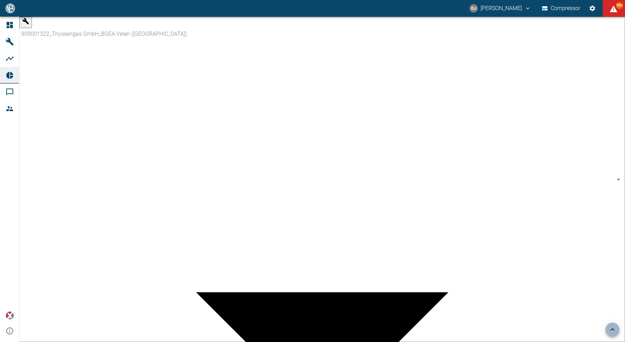
scroll to position [286, 0]
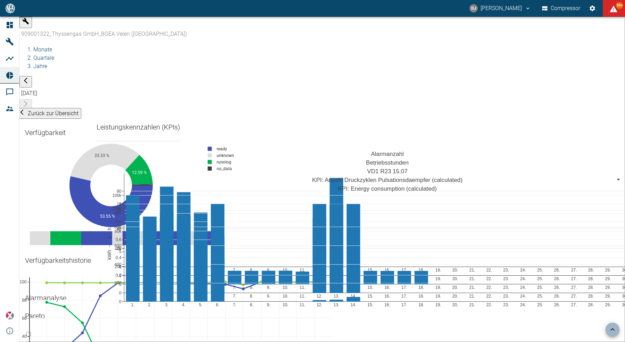
scroll to position [324, 0]
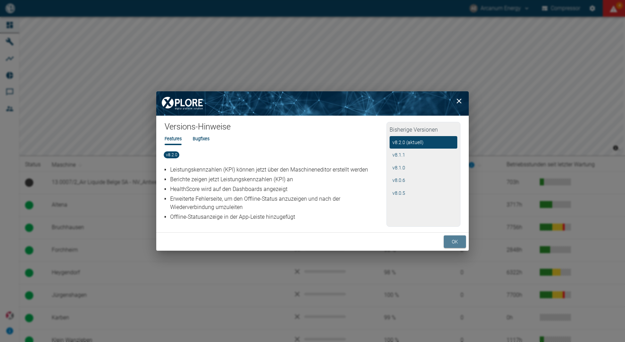
click at [453, 241] on button "ok" at bounding box center [455, 241] width 22 height 13
